Goal: Answer question/provide support: Share knowledge or assist other users

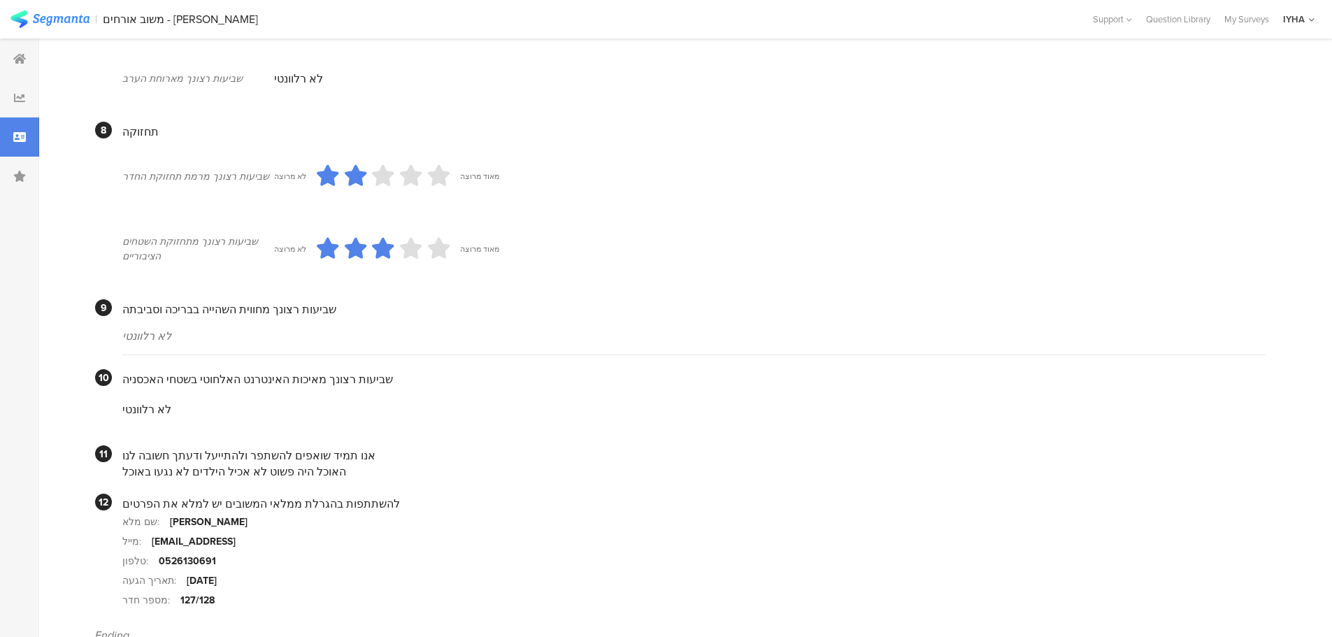
scroll to position [1108, 0]
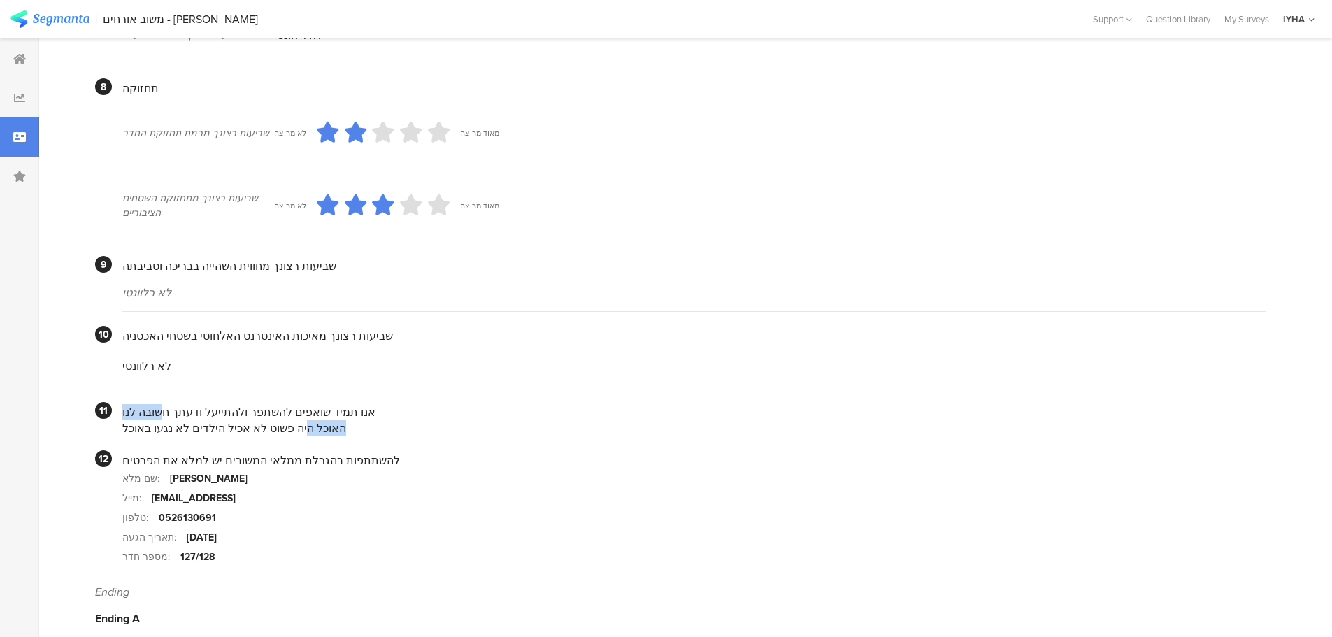
drag, startPoint x: 315, startPoint y: 410, endPoint x: 159, endPoint y: 403, distance: 156.8
click at [159, 403] on div "אנו תמיד שואפים להשתפר ולהתייעל ודעתך חשובה לנו האוכל היה פשוט לא אכיל הילדים ל…" at bounding box center [693, 419] width 1143 height 34
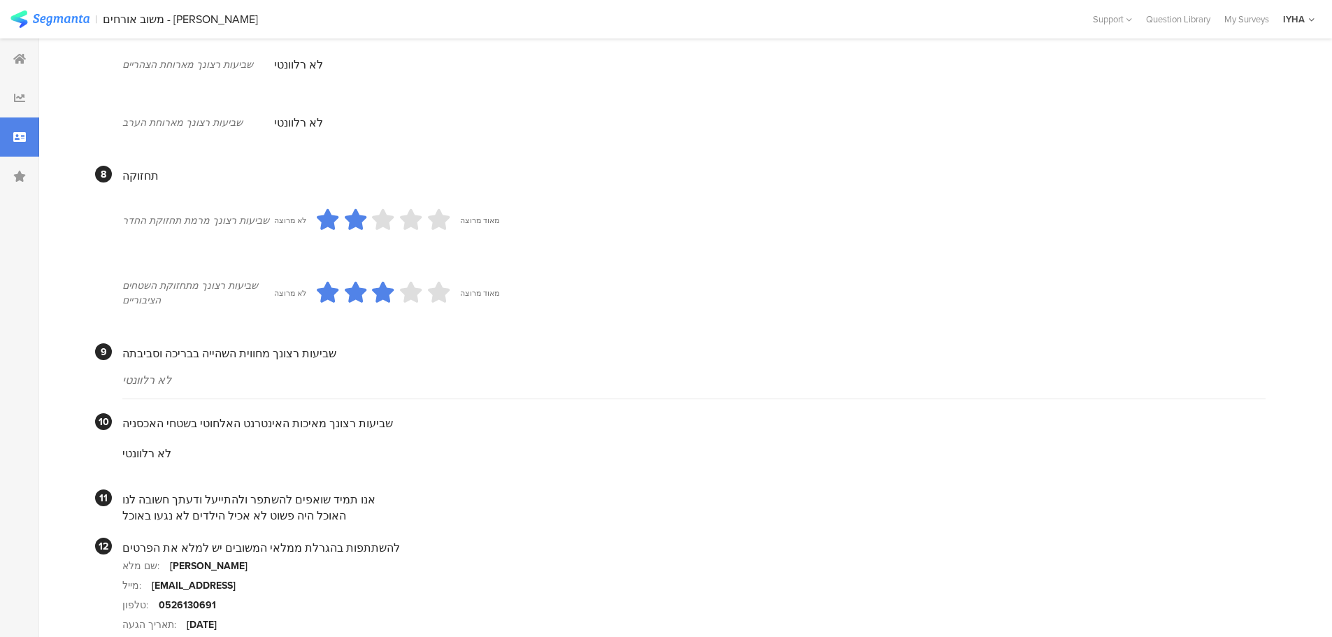
click at [229, 489] on div "אנו תמיד שואפים להשתפר ולהתייעל ודעתך חשובה לנו האוכל היה פשוט לא אכיל הילדים ל…" at bounding box center [693, 506] width 1143 height 34
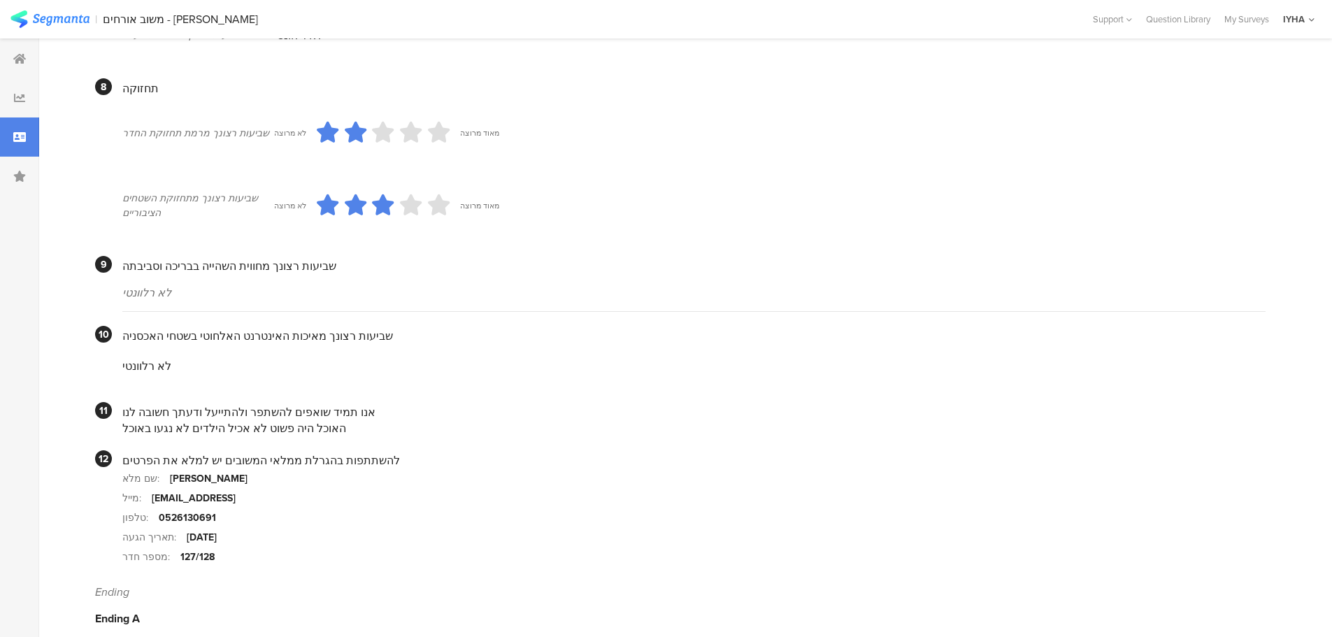
click at [225, 420] on div "האוכל היה פשוט לא אכיל הילדים לא נגעו באוכל" at bounding box center [693, 428] width 1143 height 16
click at [226, 420] on div "האוכל היה פשוט לא אכיל הילדים לא נגעו באוכל" at bounding box center [693, 428] width 1143 height 16
click at [227, 420] on div "האוכל היה פשוט לא אכיל הילדים לא נגעו באוכל" at bounding box center [693, 428] width 1143 height 16
drag, startPoint x: 325, startPoint y: 414, endPoint x: 122, endPoint y: 414, distance: 203.4
click at [122, 414] on section "11 אנו תמיד שואפים להשתפר ולהתייעל ודעתך חשובה לנו האוכל היה פשוט לא אכיל הילדי…" at bounding box center [680, 419] width 1170 height 34
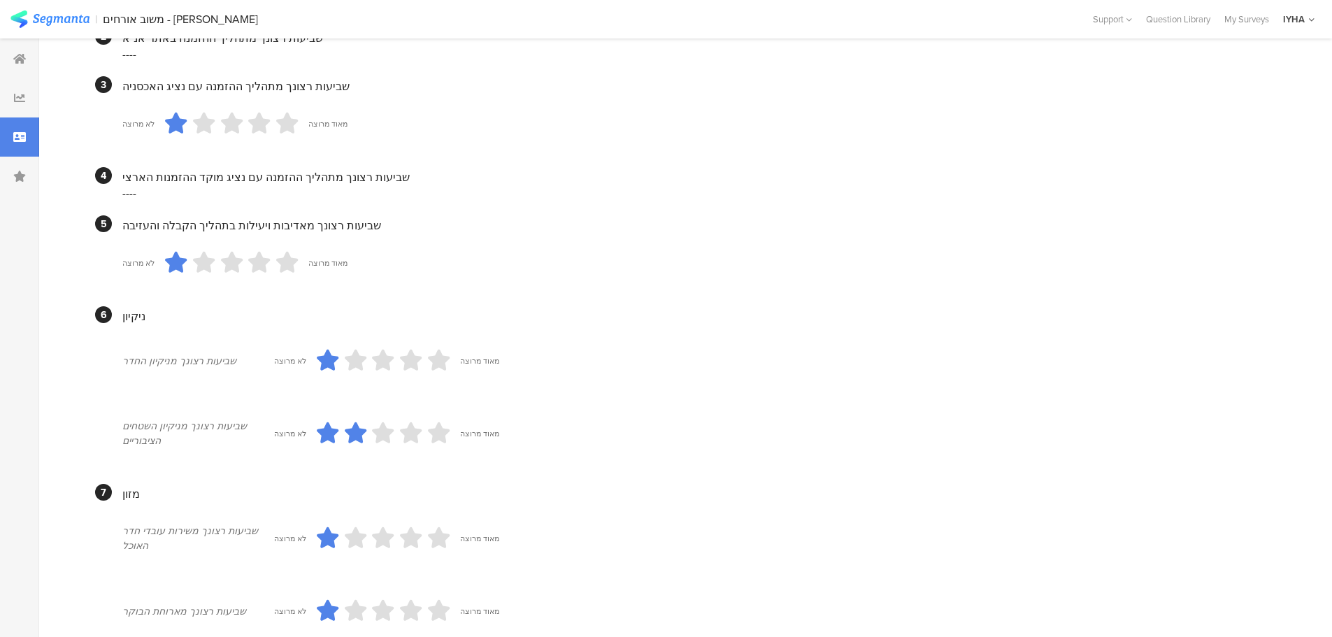
scroll to position [0, 0]
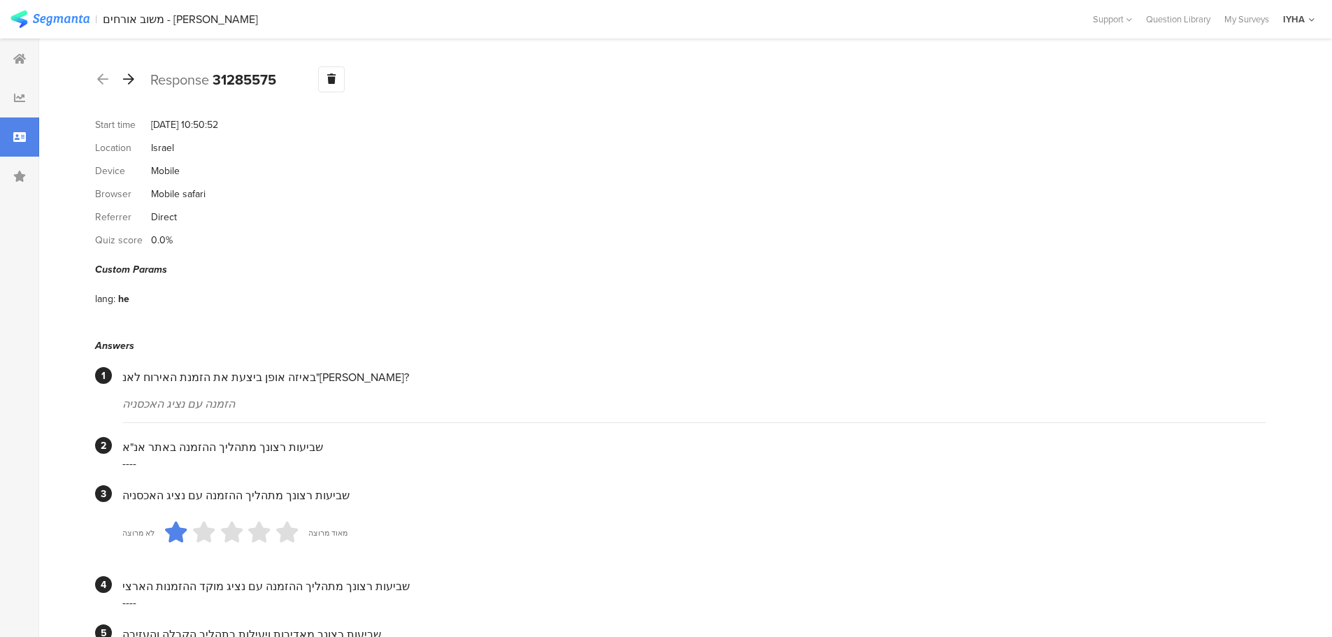
click at [131, 77] on icon at bounding box center [128, 79] width 11 height 13
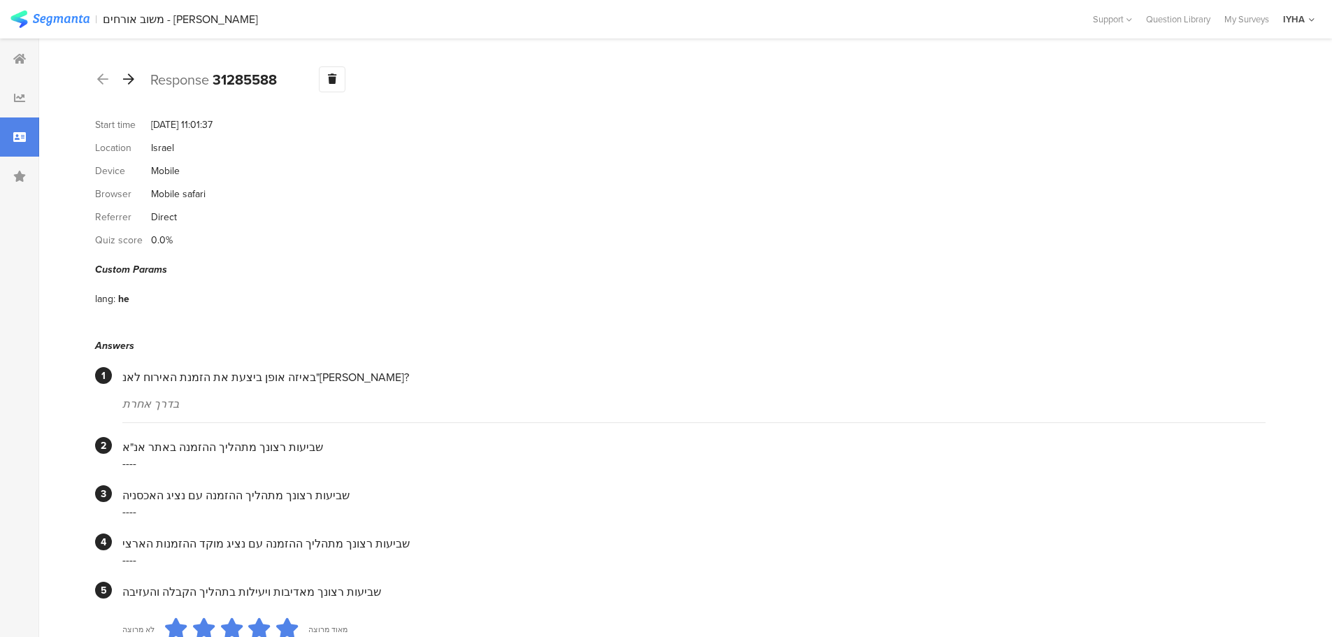
click at [132, 79] on icon at bounding box center [128, 79] width 11 height 13
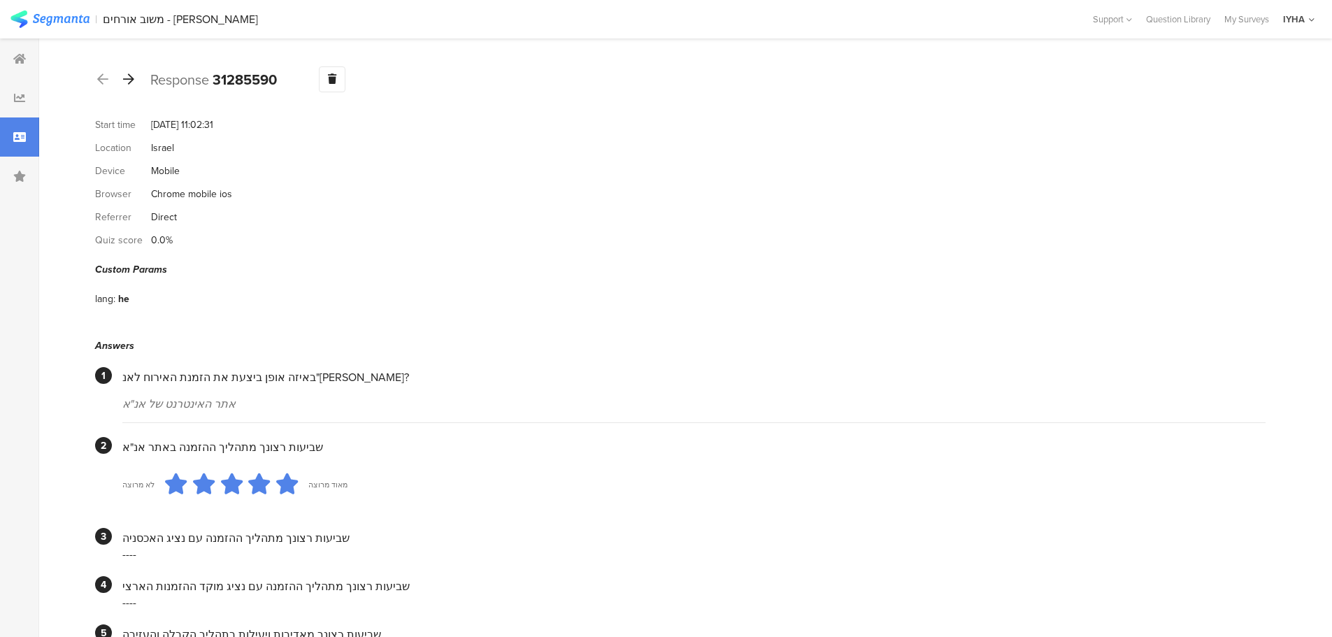
click at [127, 80] on icon at bounding box center [128, 79] width 11 height 13
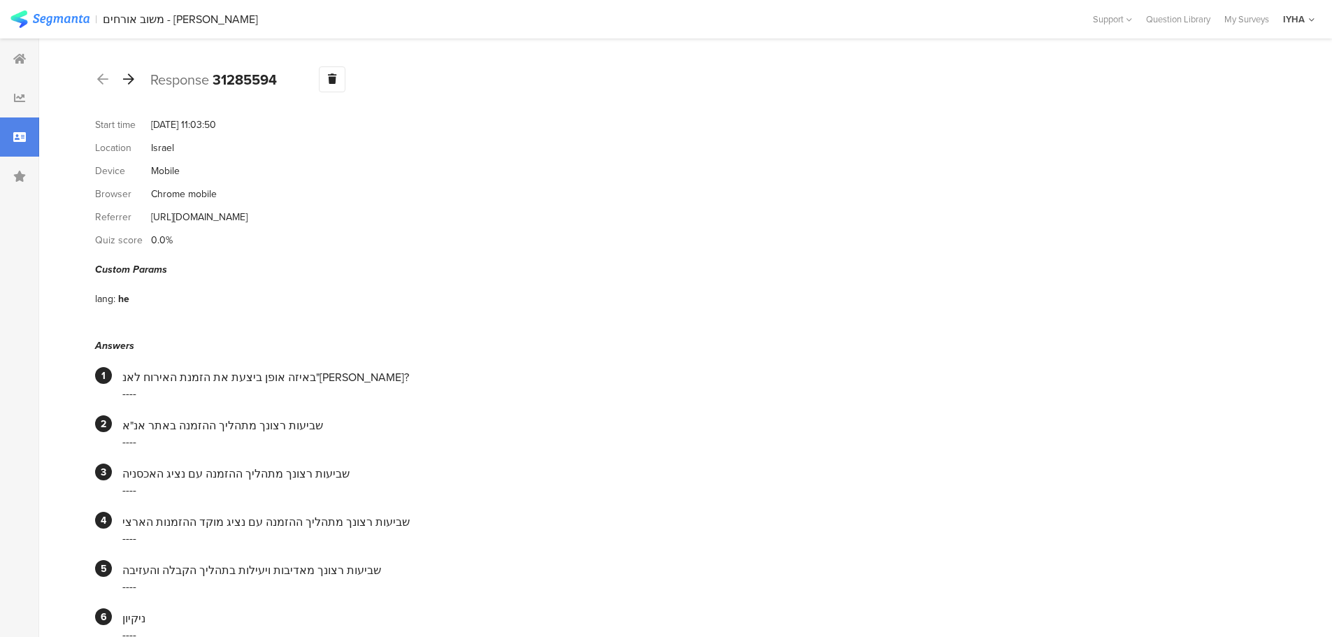
click at [133, 76] on icon at bounding box center [128, 79] width 11 height 13
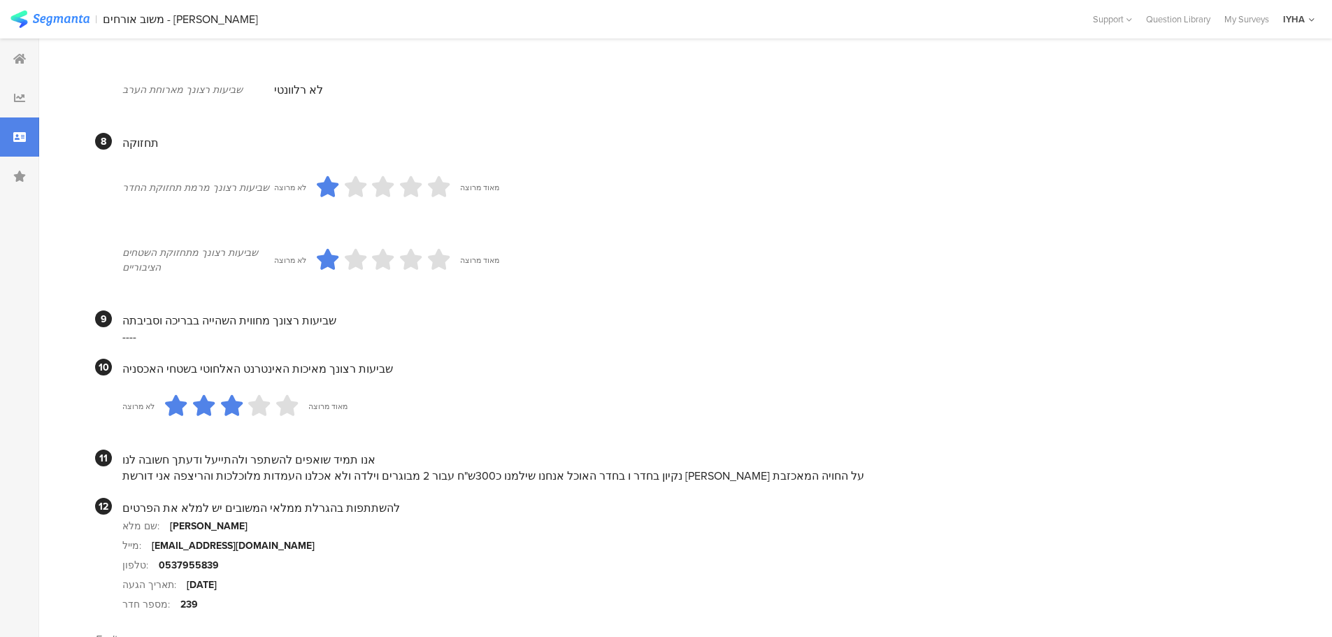
scroll to position [1101, 0]
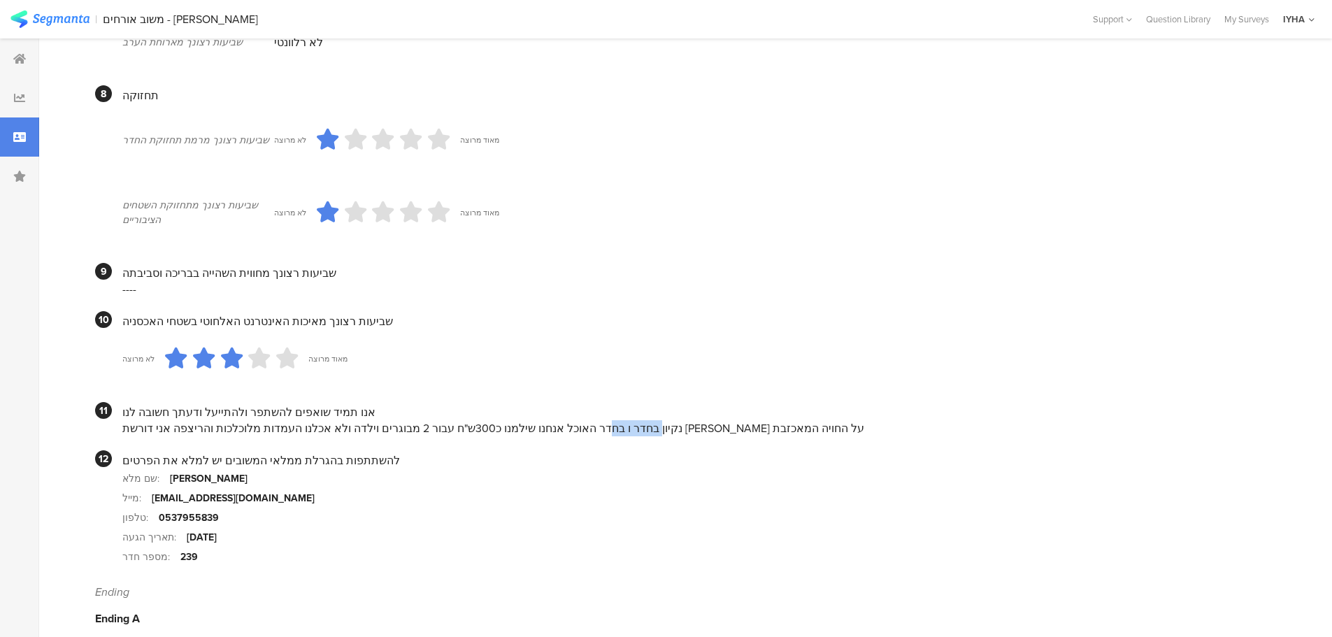
drag, startPoint x: 706, startPoint y: 415, endPoint x: 759, endPoint y: 413, distance: 52.5
click at [759, 420] on div "נקיון בחדר ו בחדר האוכל אנחנו שילמנו כ300ש"ח עבור 2 מבוגרים וילדה ולא אכלנו העמ…" at bounding box center [693, 428] width 1143 height 16
click at [745, 420] on div "נקיון בחדר ו בחדר האוכל אנחנו שילמנו כ300ש"ח עבור 2 מבוגרים וילדה ולא אכלנו העמ…" at bounding box center [693, 428] width 1143 height 16
drag, startPoint x: 747, startPoint y: 414, endPoint x: 645, endPoint y: 412, distance: 102.1
click at [645, 420] on div "נקיון בחדר ו בחדר האוכל אנחנו שילמנו כ300ש"ח עבור 2 מבוגרים וילדה ולא אכלנו העמ…" at bounding box center [693, 428] width 1143 height 16
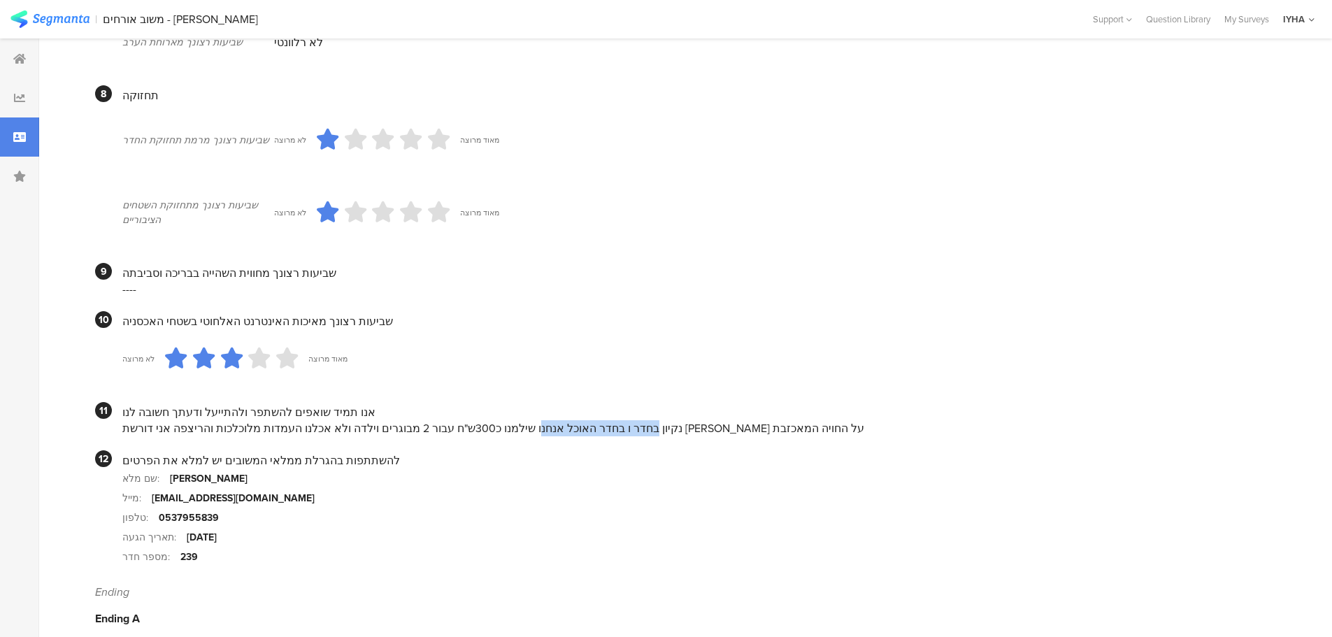
click at [726, 420] on div "נקיון בחדר ו בחדר האוכל אנחנו שילמנו כ300ש"ח עבור 2 מבוגרים וילדה ולא אכלנו העמ…" at bounding box center [693, 428] width 1143 height 16
click at [721, 420] on div "נקיון בחדר ו בחדר האוכל אנחנו שילמנו כ300ש"ח עבור 2 מבוגרים וילדה ולא אכלנו העמ…" at bounding box center [693, 428] width 1143 height 16
drag, startPoint x: 705, startPoint y: 414, endPoint x: 750, endPoint y: 411, distance: 44.8
click at [750, 420] on div "נקיון בחדר ו בחדר האוכל אנחנו שילמנו כ300ש"ח עבור 2 מבוגרים וילדה ולא אכלנו העמ…" at bounding box center [693, 428] width 1143 height 16
click at [749, 420] on div "נקיון בחדר ו בחדר האוכל אנחנו שילמנו כ300ש"ח עבור 2 מבוגרים וילדה ולא אכלנו העמ…" at bounding box center [693, 428] width 1143 height 16
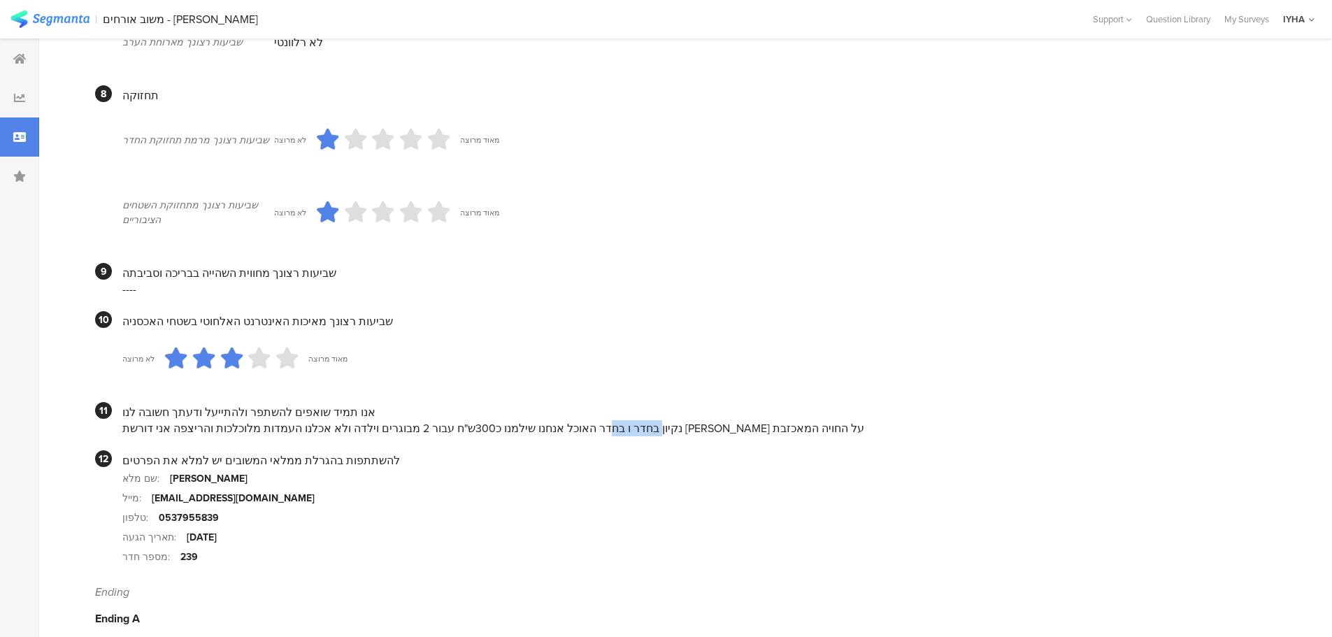
drag, startPoint x: 706, startPoint y: 412, endPoint x: 749, endPoint y: 418, distance: 43.1
click at [749, 420] on div "נקיון בחדר ו בחדר האוכל אנחנו שילמנו כ300ש"ח עבור 2 מבוגרים וילדה ולא אכלנו העמ…" at bounding box center [693, 428] width 1143 height 16
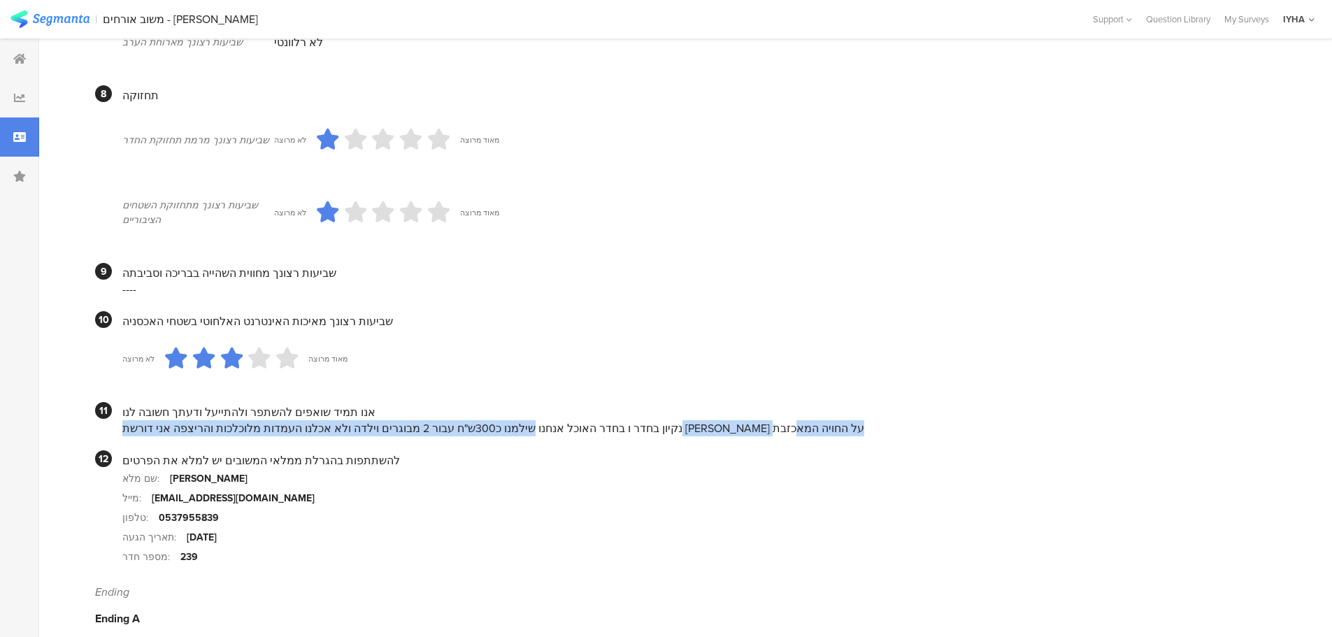
drag, startPoint x: 635, startPoint y: 410, endPoint x: 118, endPoint y: 409, distance: 516.6
click at [118, 409] on section "11 אנו תמיד שואפים להשתפר ולהתייעל ודעתך חשובה לנו נקיון בחדר ו בחדר האוכל אנחנ…" at bounding box center [680, 419] width 1170 height 34
click at [591, 420] on div "נקיון בחדר ו בחדר האוכל אנחנו שילמנו כ300ש"ח עבור 2 מבוגרים וילדה ולא אכלנו העמ…" at bounding box center [693, 428] width 1143 height 16
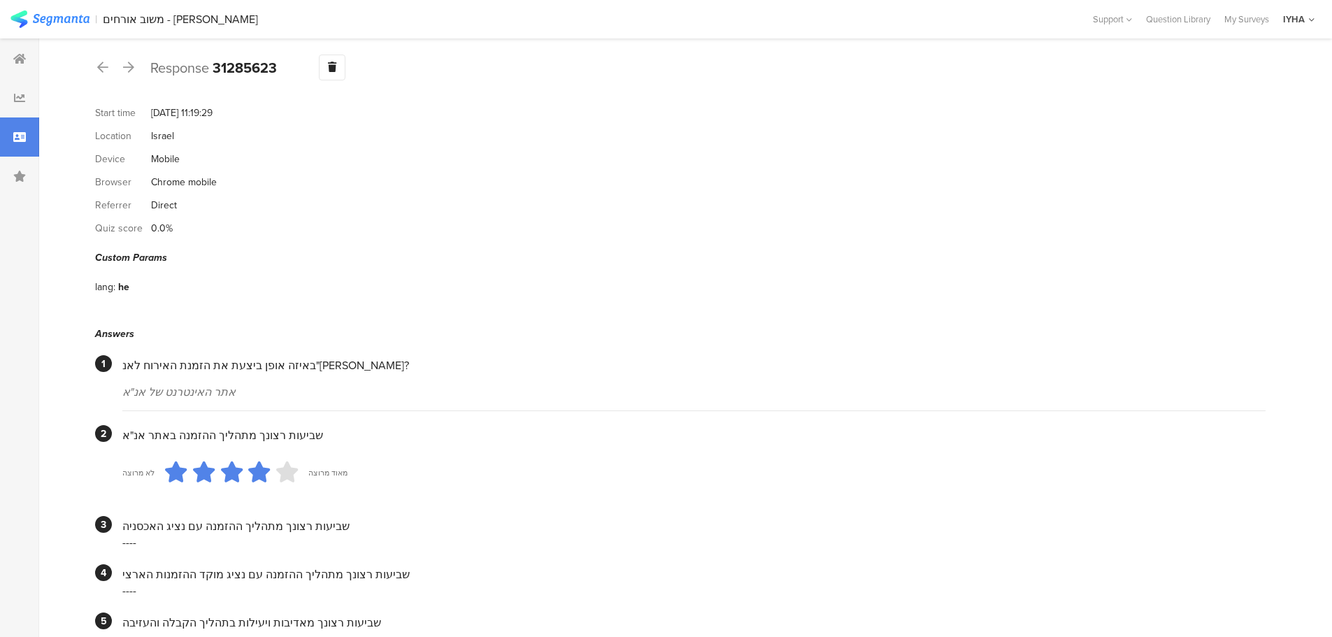
scroll to position [0, 0]
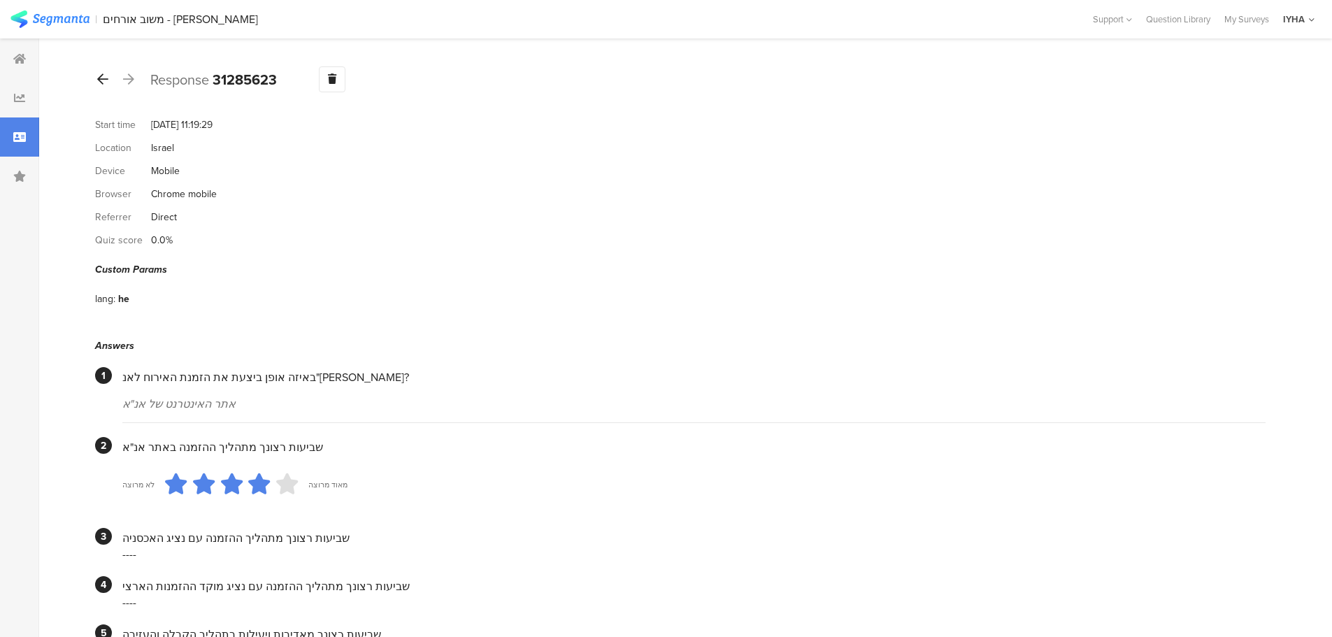
click at [104, 78] on icon at bounding box center [102, 79] width 11 height 13
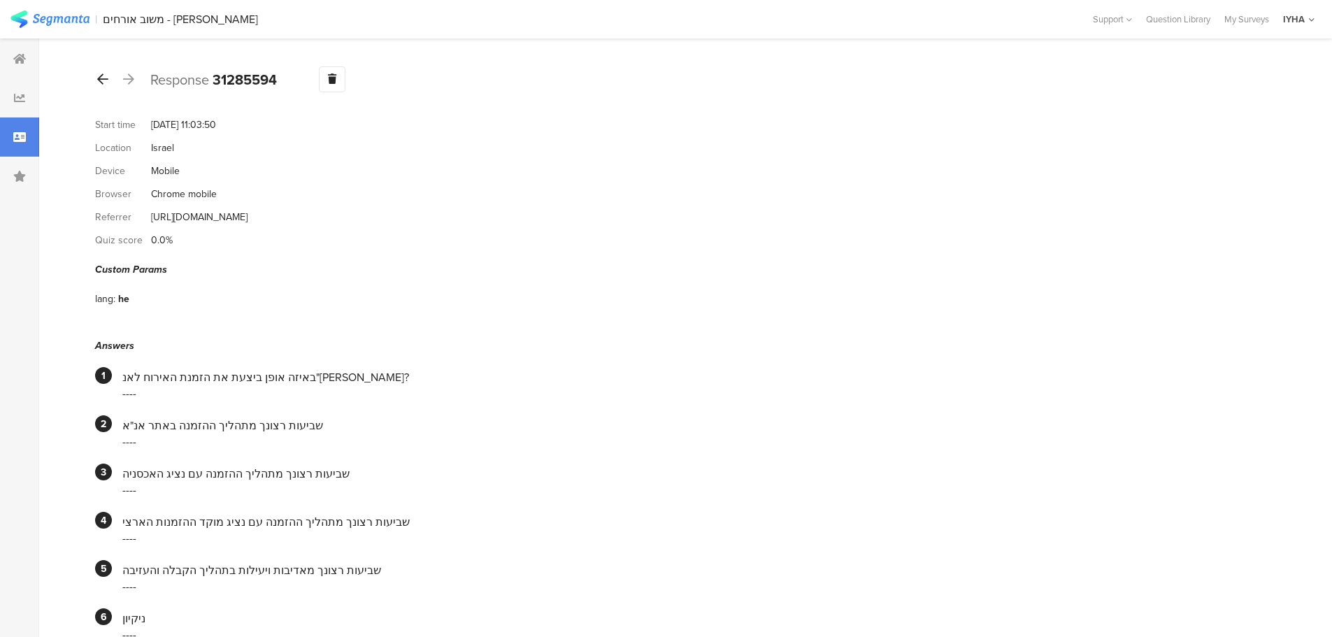
click at [104, 78] on icon at bounding box center [102, 79] width 11 height 13
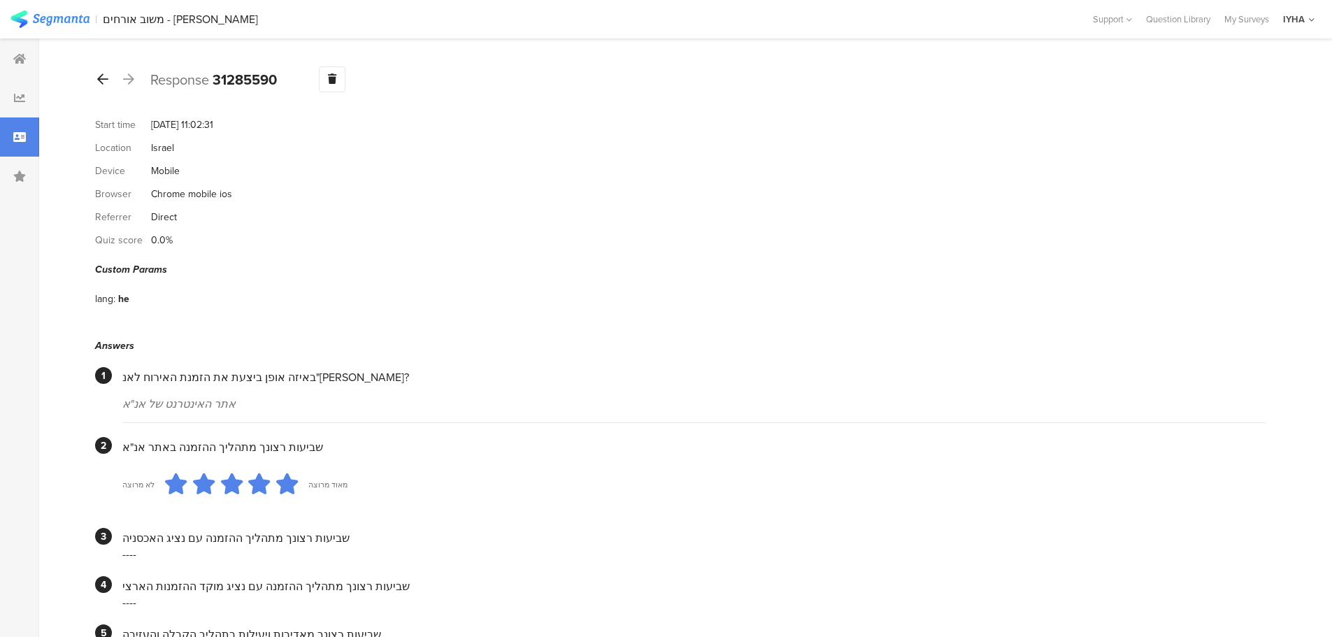
click at [101, 78] on icon at bounding box center [102, 79] width 11 height 13
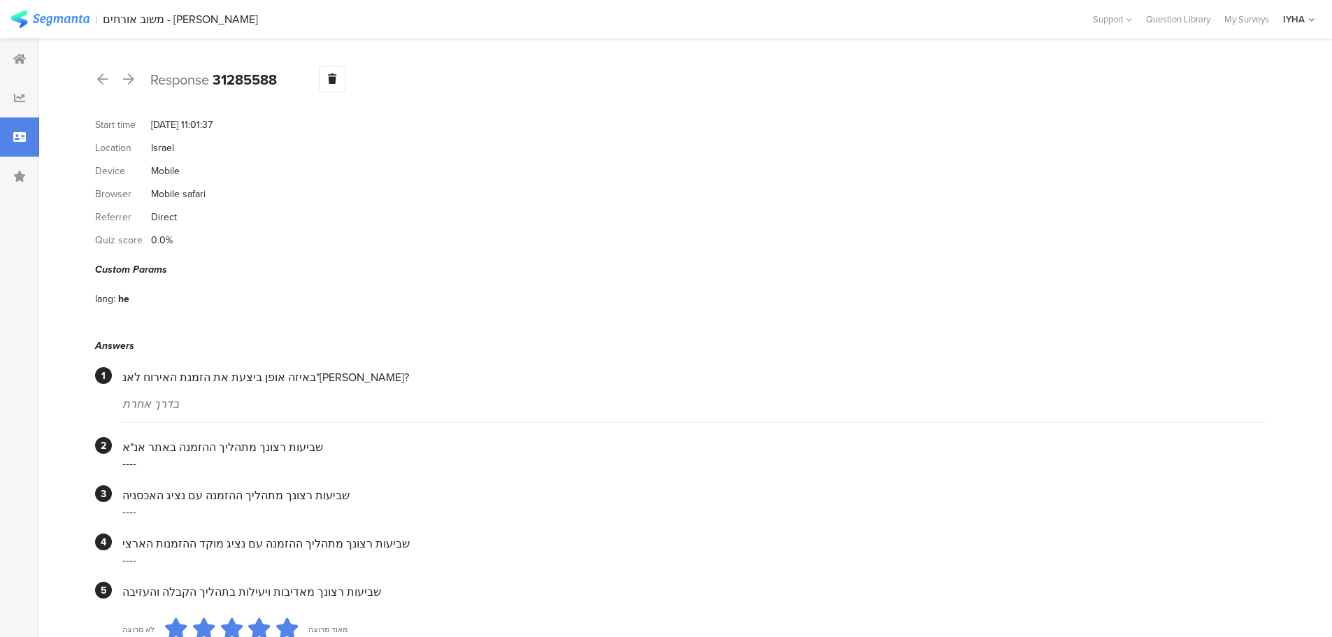
click at [96, 77] on div at bounding box center [102, 80] width 15 height 22
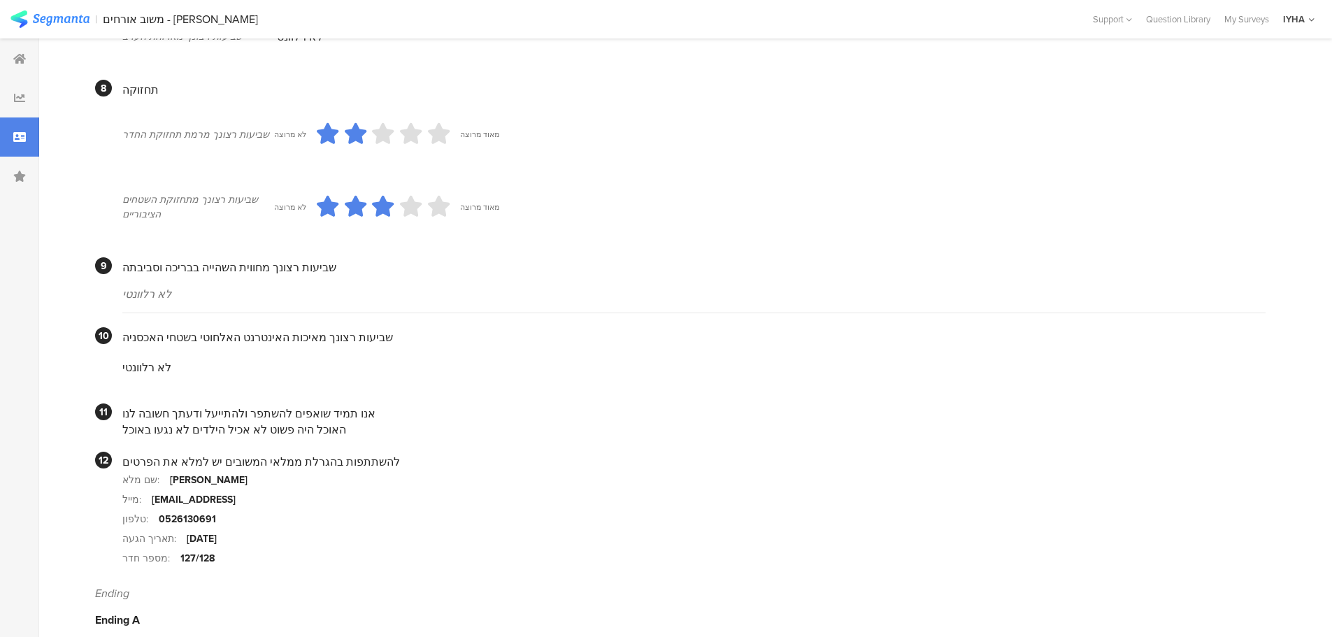
scroll to position [1108, 0]
click at [370, 452] on div "להשתתפות בהגרלת ממלאי המשובים יש למלא את הפרטים" at bounding box center [693, 460] width 1143 height 16
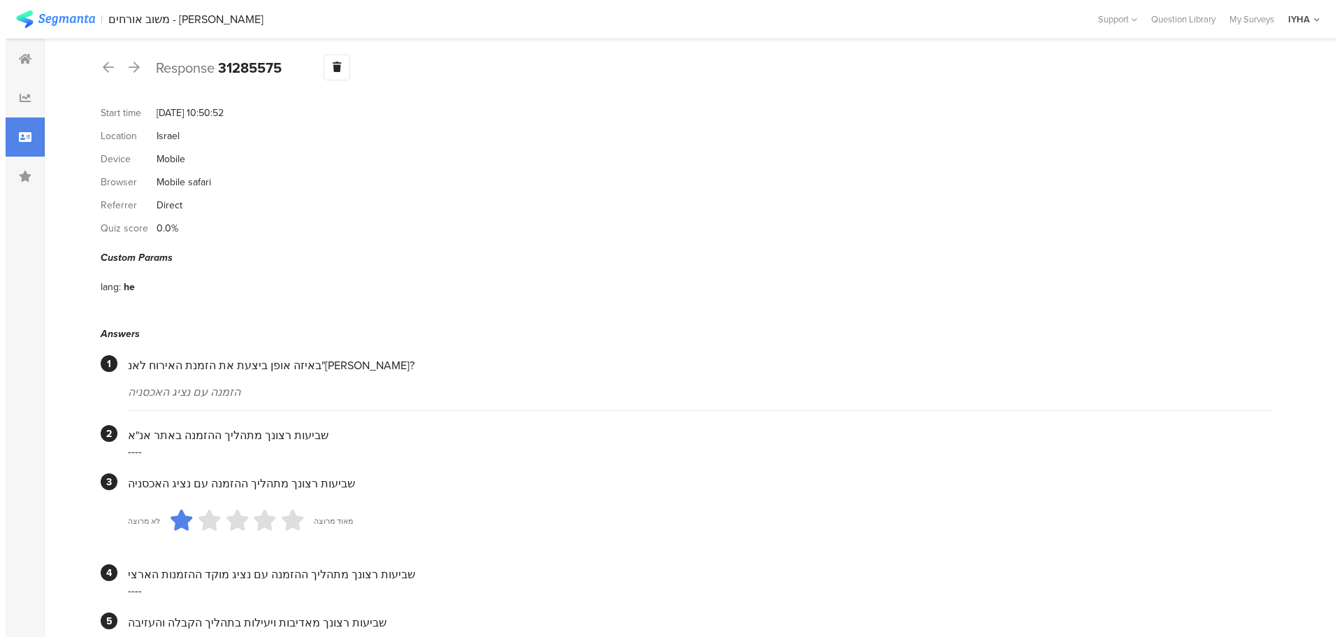
scroll to position [0, 0]
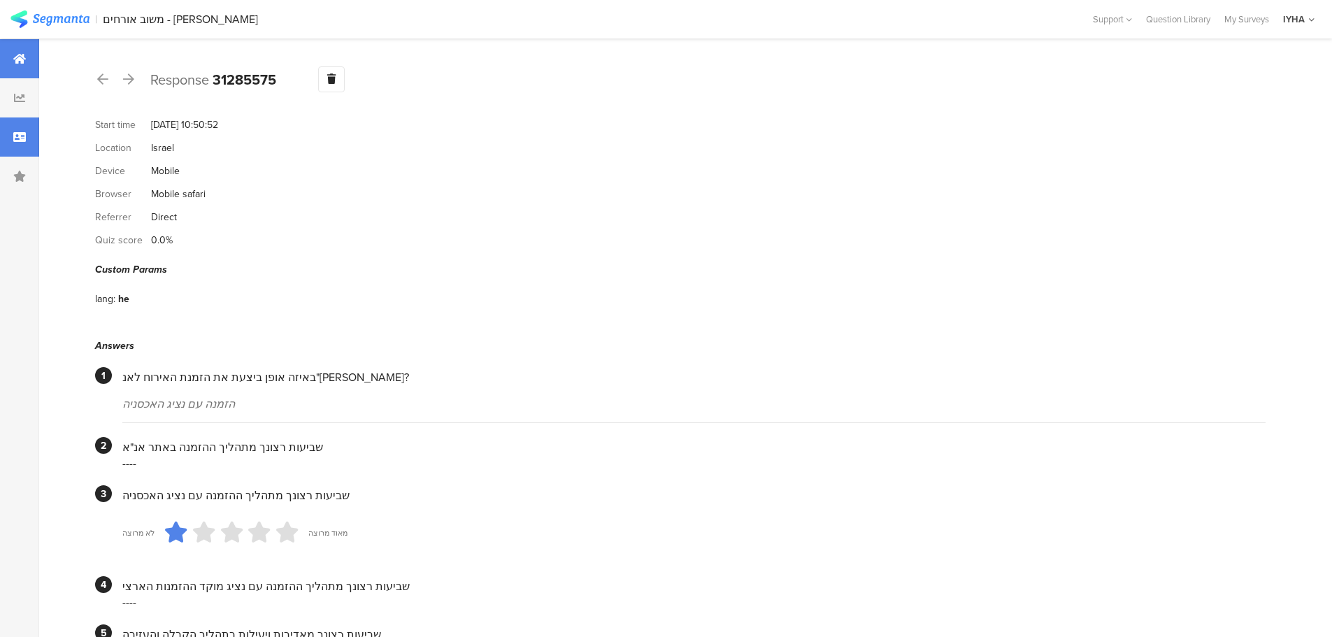
click at [3, 52] on div at bounding box center [19, 58] width 39 height 39
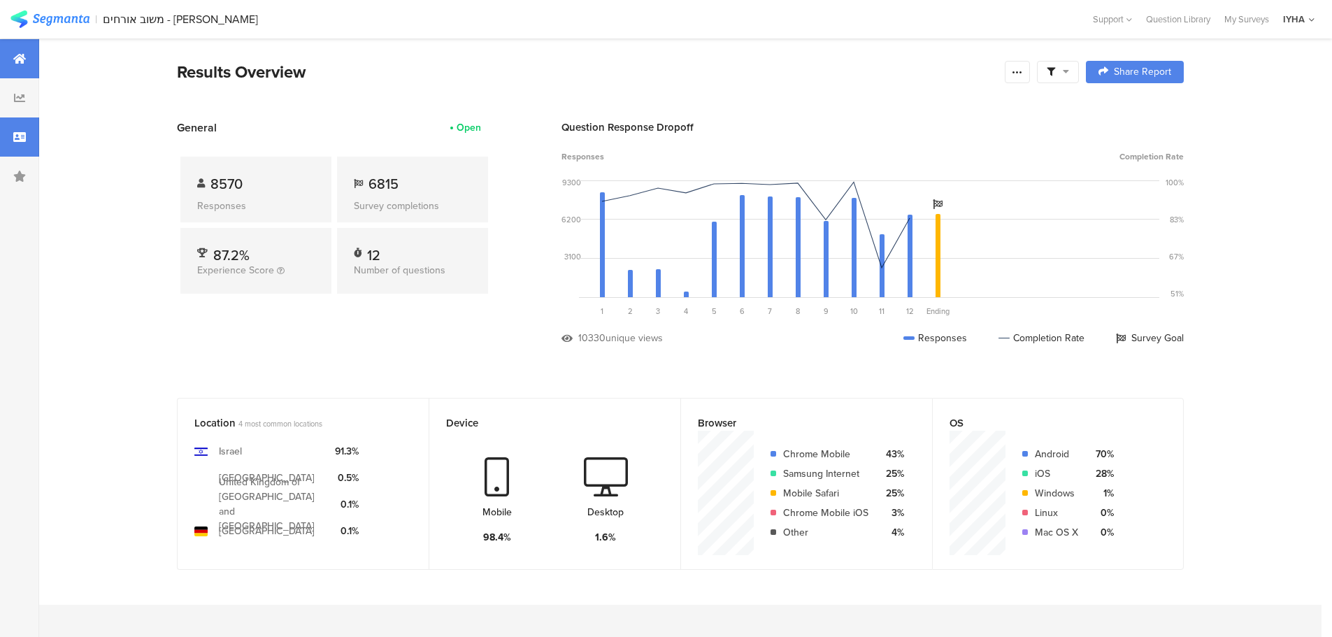
click at [18, 142] on icon at bounding box center [19, 136] width 13 height 11
